Goal: Obtain resource: Download file/media

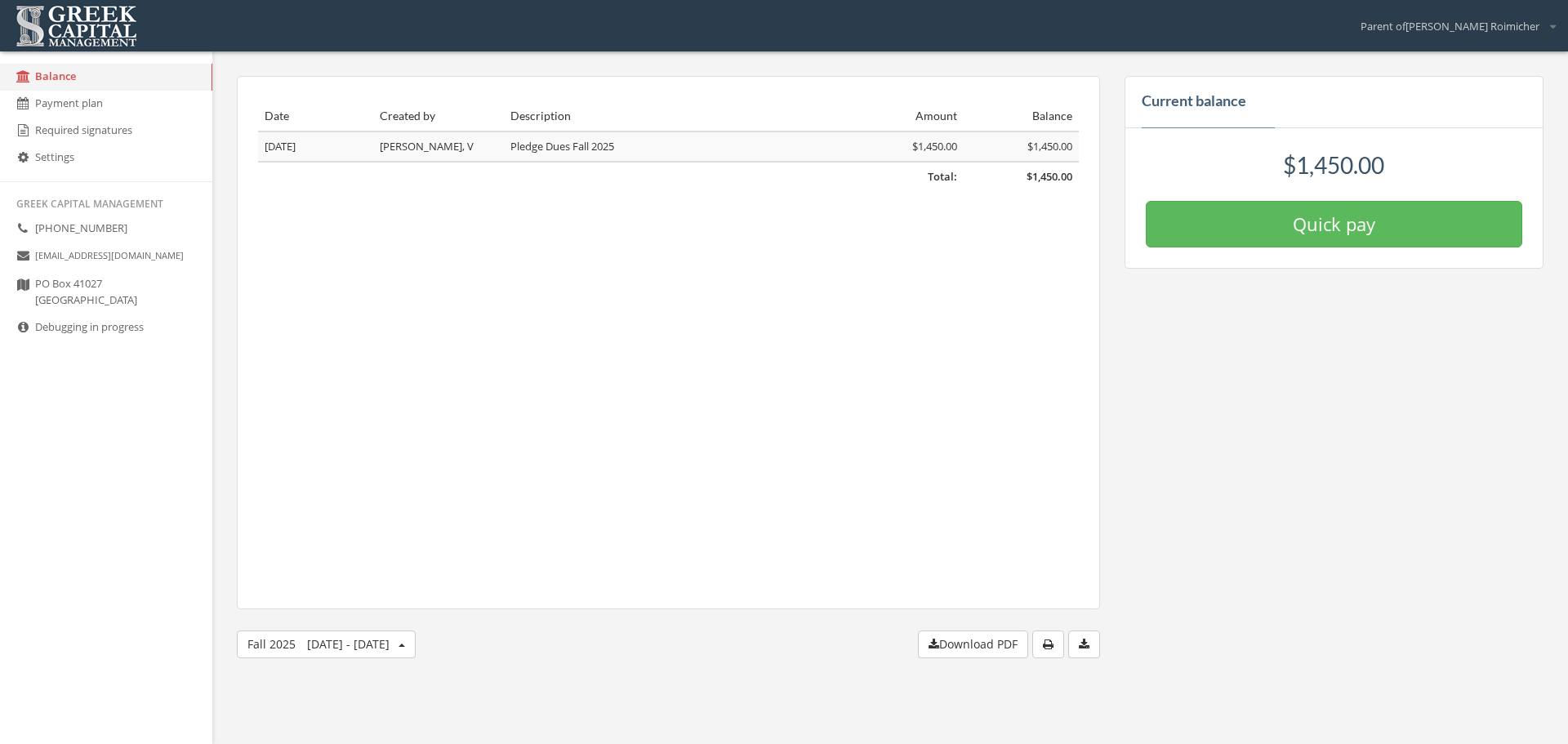
click at [81, 110] on link "Payment plan" at bounding box center [106, 104] width 213 height 27
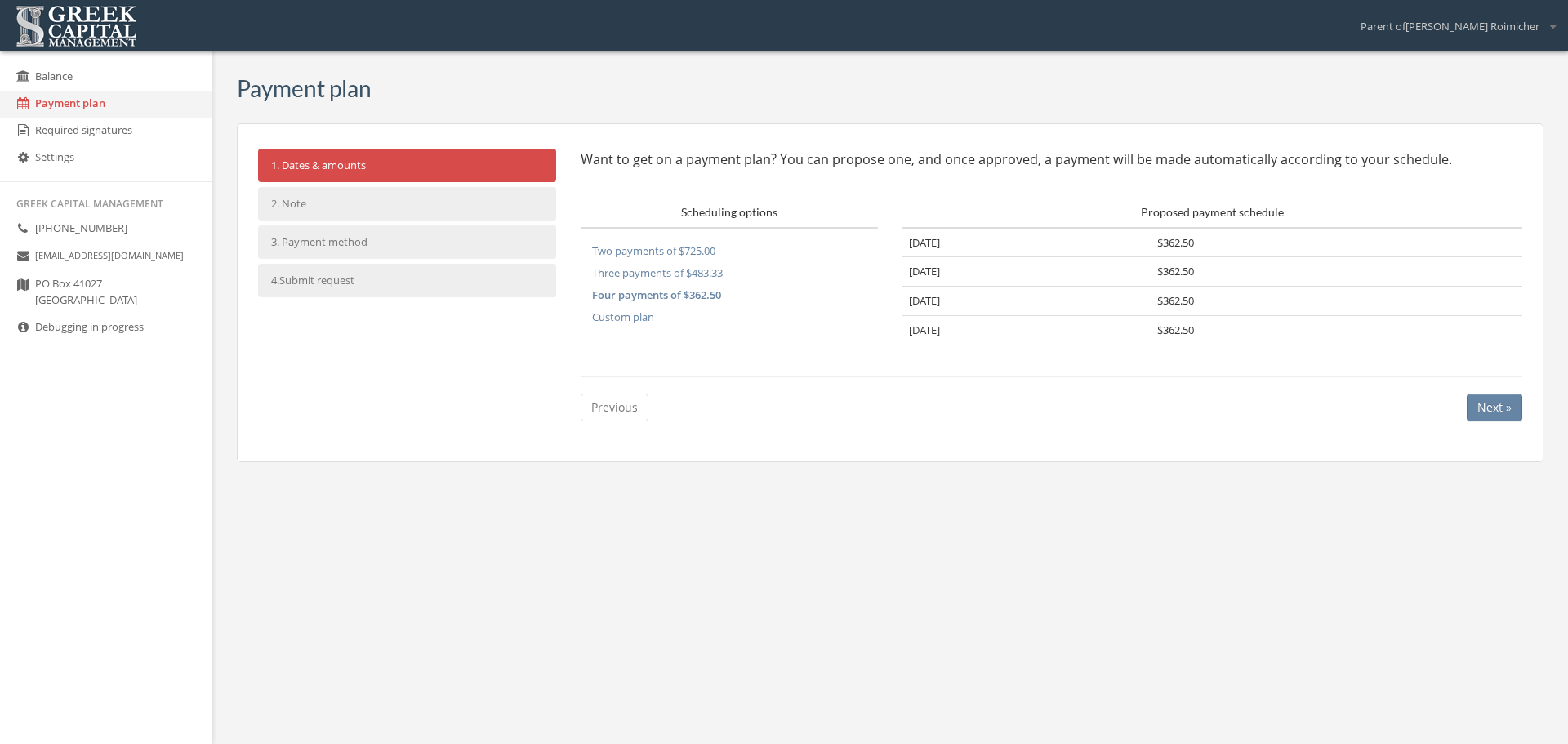
click at [63, 293] on span "[GEOGRAPHIC_DATA]" at bounding box center [86, 291] width 102 height 32
click at [88, 204] on li "Greek Capital Management" at bounding box center [106, 204] width 213 height 24
click at [53, 74] on link "Balance" at bounding box center [106, 77] width 213 height 27
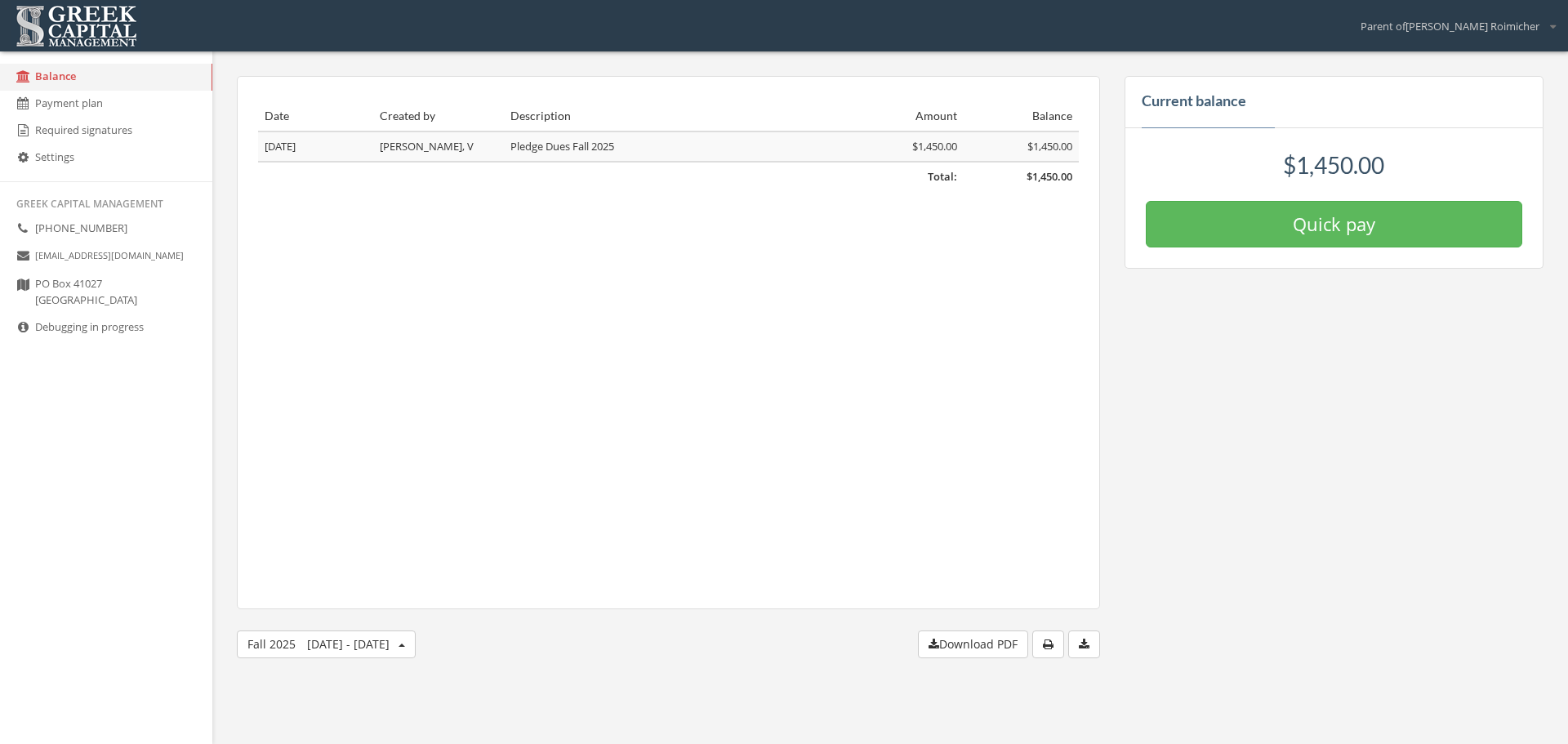
click at [1005, 640] on button "Download PDF" at bounding box center [974, 644] width 110 height 28
